Goal: Check status: Check status

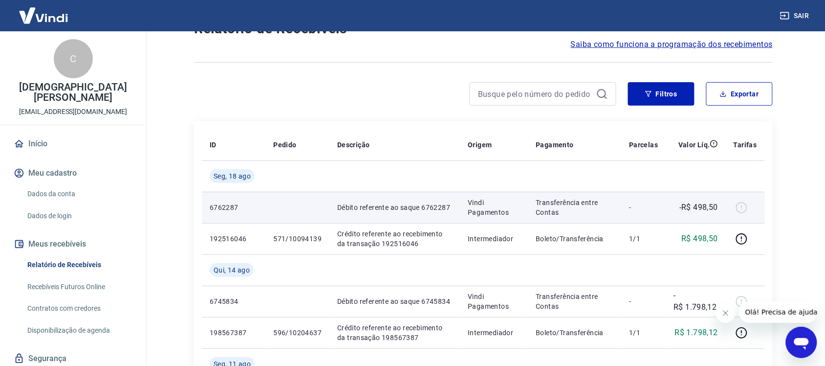
scroll to position [61, 0]
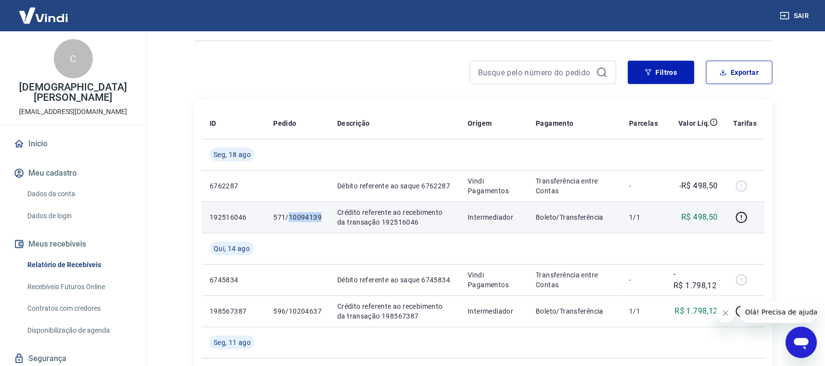
drag, startPoint x: 289, startPoint y: 219, endPoint x: 319, endPoint y: 219, distance: 30.3
click at [319, 219] on p "571/10094139" at bounding box center [297, 217] width 48 height 10
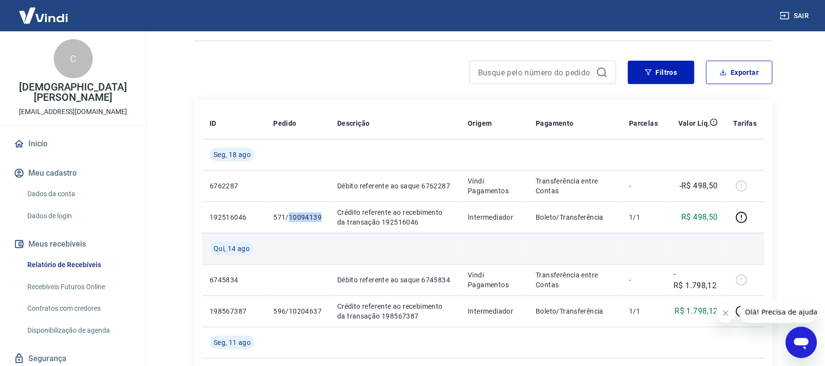
copy p "10094139"
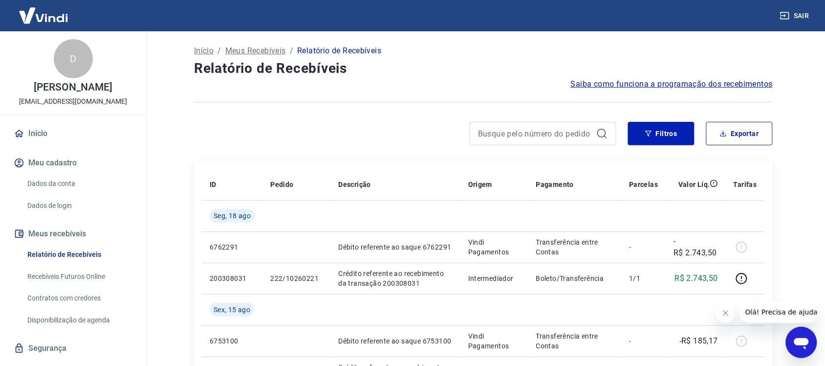
scroll to position [61, 0]
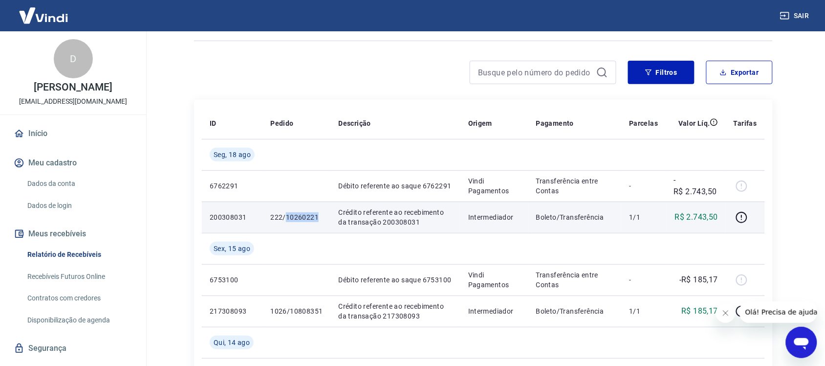
drag, startPoint x: 304, startPoint y: 218, endPoint x: 321, endPoint y: 218, distance: 17.1
click at [321, 218] on p "222/10260221" at bounding box center [296, 217] width 52 height 10
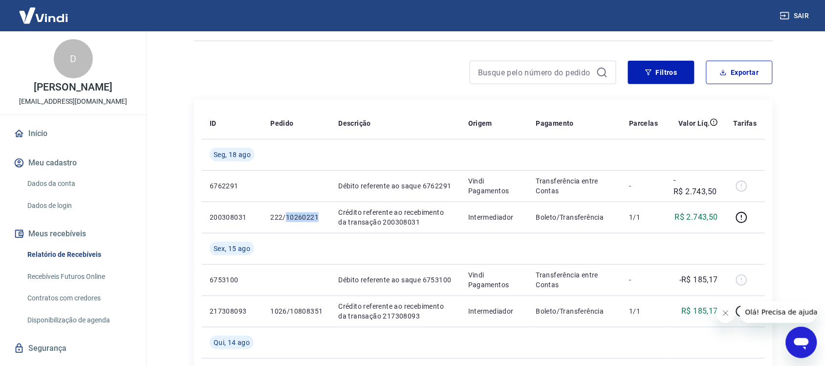
copy p "10260221"
click at [795, 13] on button "Sair" at bounding box center [795, 16] width 35 height 18
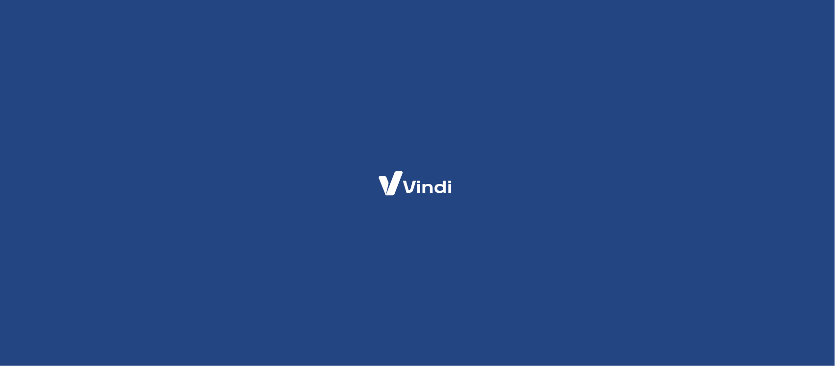
click at [363, 255] on div at bounding box center [417, 183] width 835 height 366
click at [411, 230] on div at bounding box center [417, 183] width 835 height 366
